Goal: Transaction & Acquisition: Download file/media

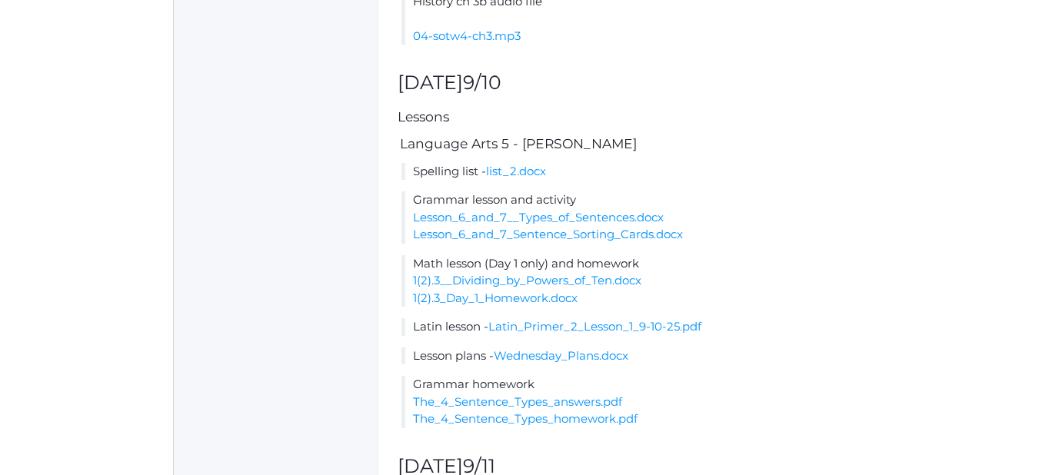
scroll to position [991, 0]
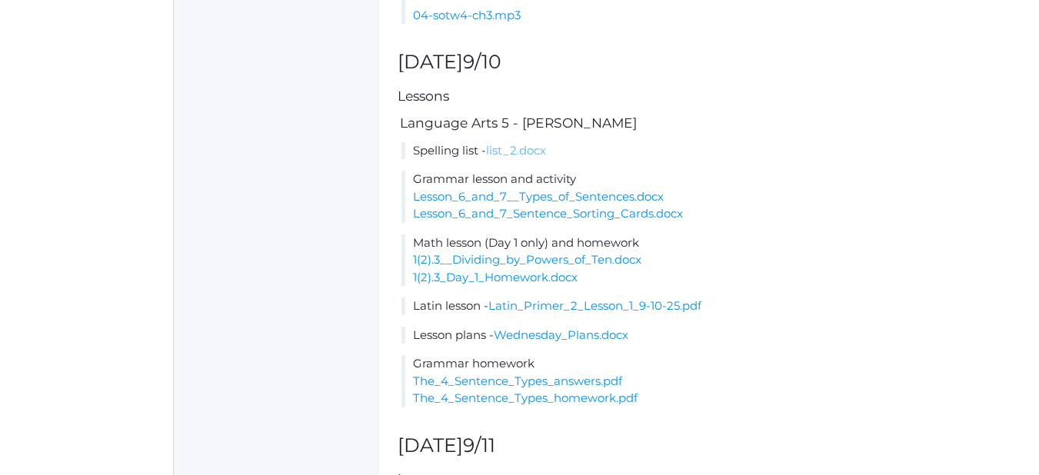
click at [535, 158] on link "list_2.docx" at bounding box center [516, 150] width 60 height 15
click at [631, 204] on link "Lesson_6_and_7__Types_of_Sentences.docx" at bounding box center [538, 196] width 251 height 15
click at [529, 221] on link "Lesson_6_and_7_Sentence_Sorting_Cards.docx" at bounding box center [548, 213] width 270 height 15
click at [556, 267] on link "1(2).3__Dividing_by_Powers_of_Ten.docx" at bounding box center [527, 259] width 228 height 15
click at [512, 285] on link "1(2).3_Day_1_Homework.docx" at bounding box center [495, 277] width 165 height 15
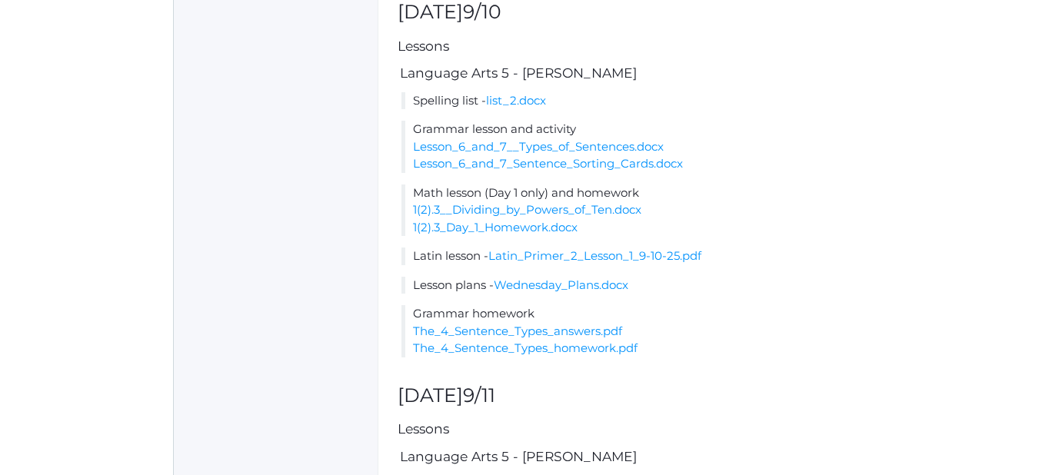
scroll to position [1042, 0]
click at [565, 337] on link "The_4_Sentence_Types_answers.pdf" at bounding box center [517, 329] width 209 height 15
click at [591, 354] on link "The_4_Sentence_Types_homework.pdf" at bounding box center [525, 346] width 225 height 15
click at [575, 291] on link "Wednesday_Plans.docx" at bounding box center [561, 283] width 135 height 15
